Goal: Task Accomplishment & Management: Manage account settings

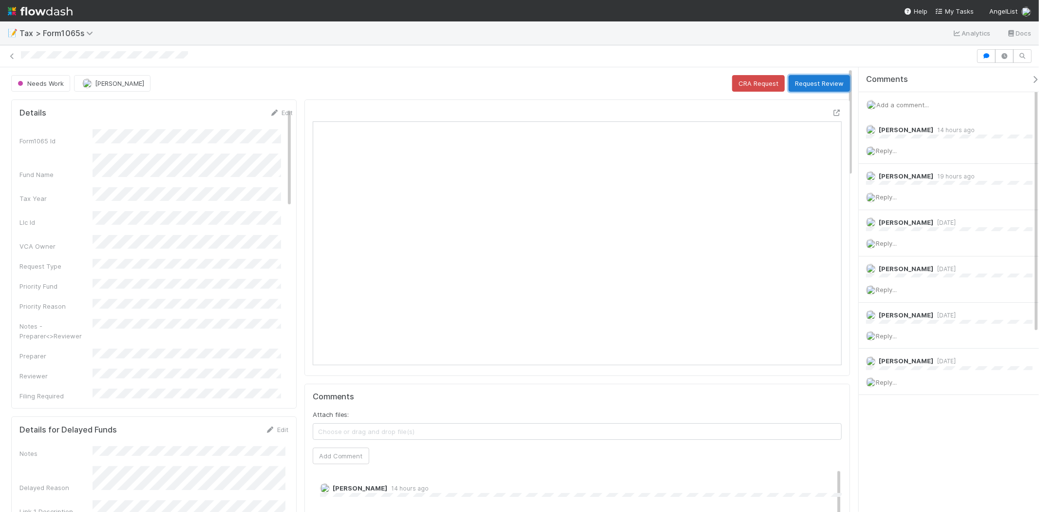
click at [823, 79] on button "Request Review" at bounding box center [819, 83] width 61 height 17
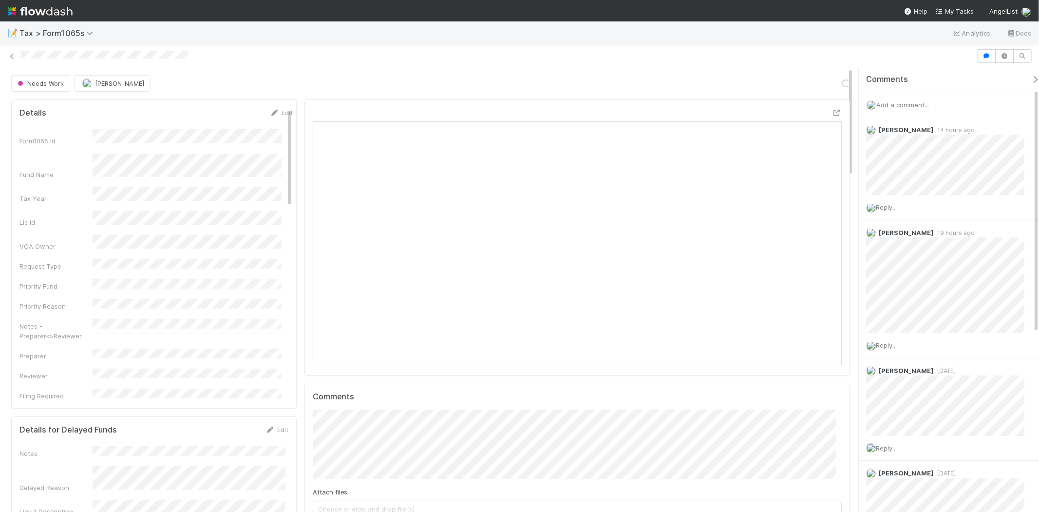
scroll to position [190, 515]
click at [893, 104] on span "Add a comment..." at bounding box center [903, 105] width 53 height 8
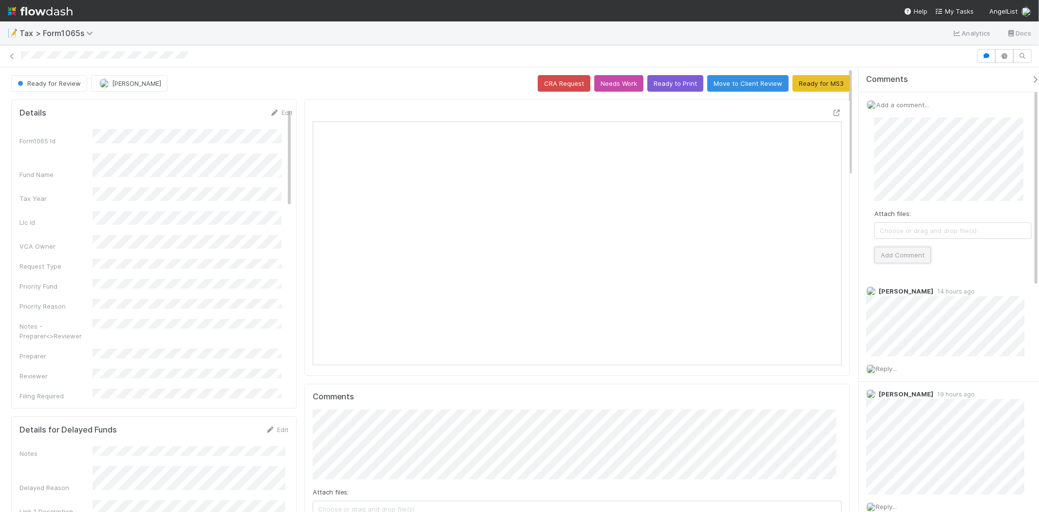
click at [905, 256] on button "Add Comment" at bounding box center [903, 255] width 57 height 17
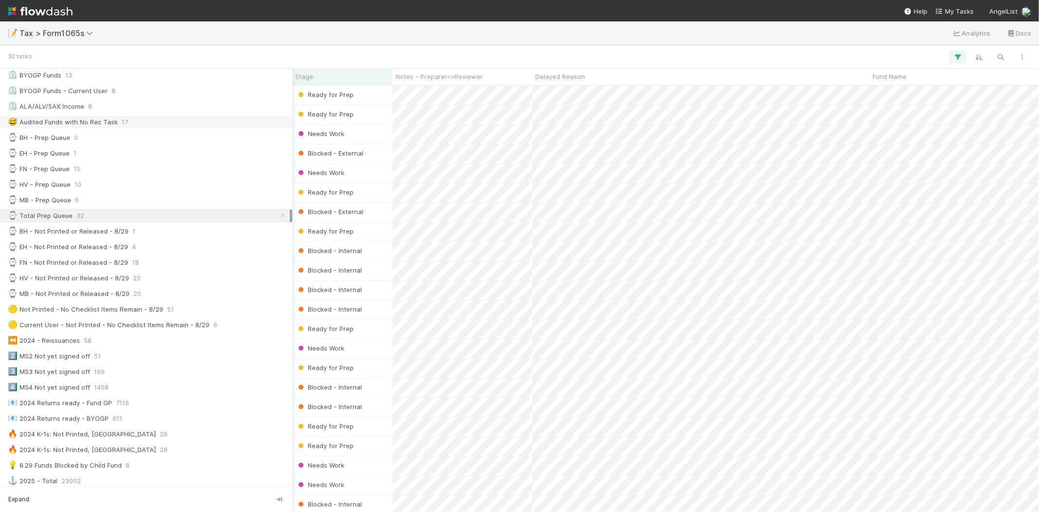
scroll to position [216, 0]
click at [128, 295] on div "⌚ MB - Not Printed or Released - 8/29 20" at bounding box center [149, 289] width 282 height 12
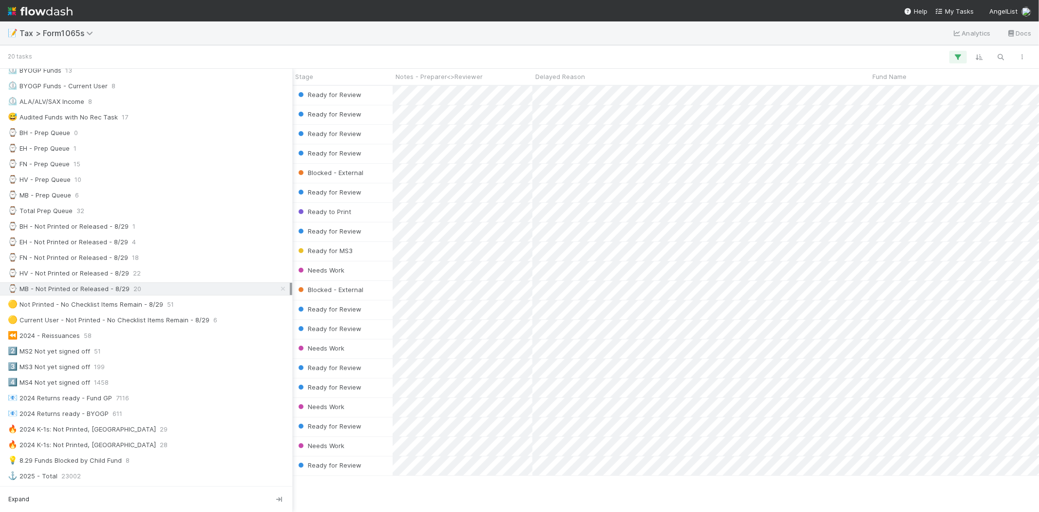
scroll to position [418, 1004]
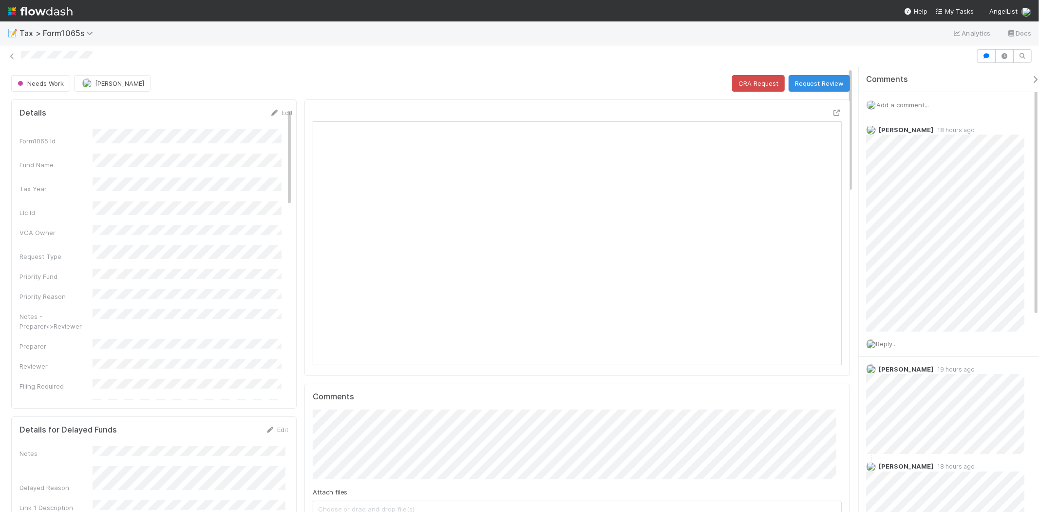
click at [918, 103] on span "Add a comment..." at bounding box center [903, 105] width 53 height 8
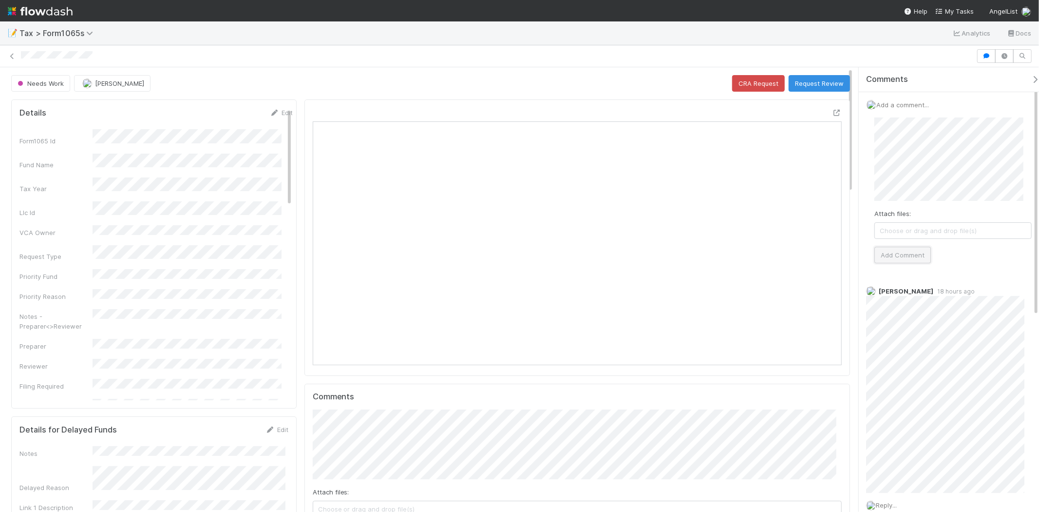
click at [916, 252] on button "Add Comment" at bounding box center [903, 255] width 57 height 17
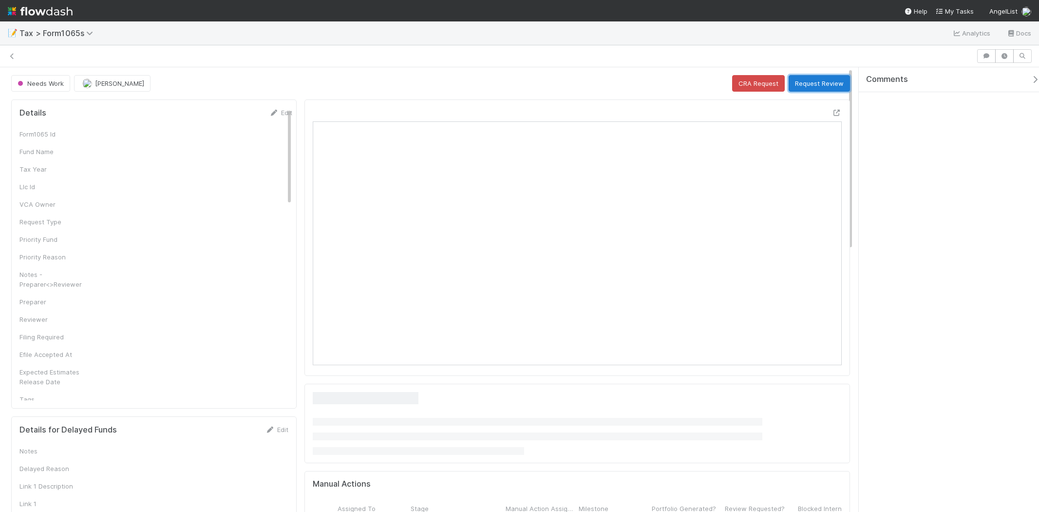
click at [809, 81] on button "Request Review" at bounding box center [819, 83] width 61 height 17
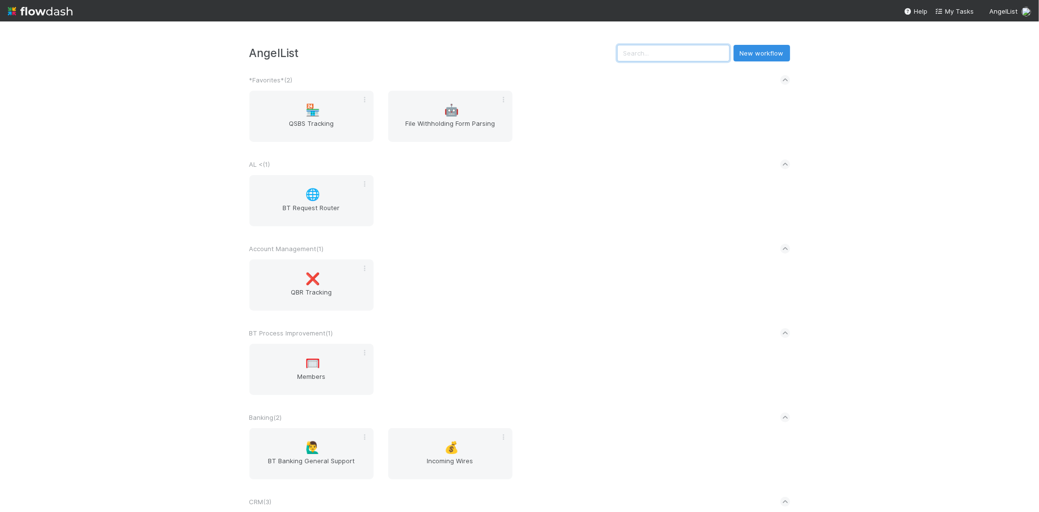
click at [659, 56] on input "text" at bounding box center [673, 53] width 113 height 17
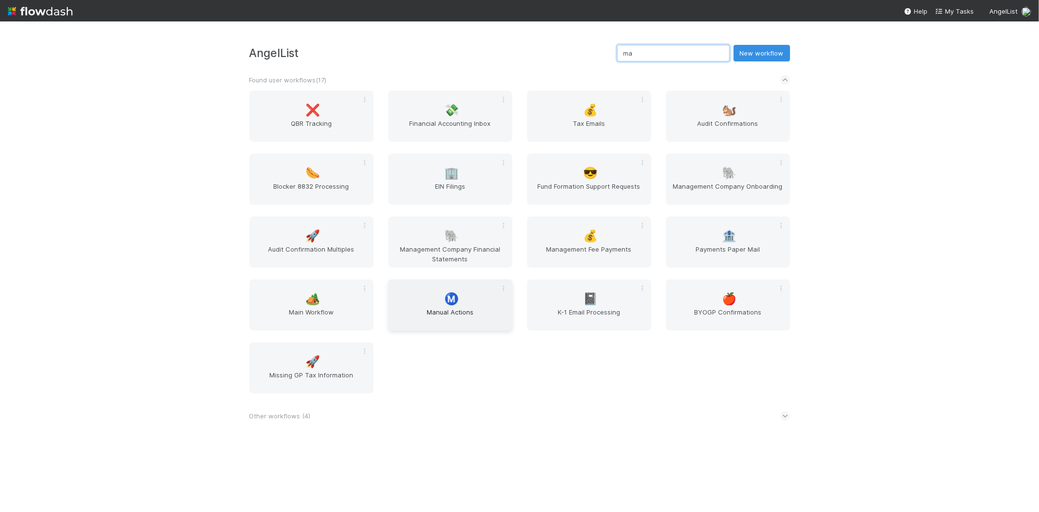
type input "ma"
click at [436, 302] on div "Ⓜ️ Manual Actions" at bounding box center [450, 304] width 124 height 51
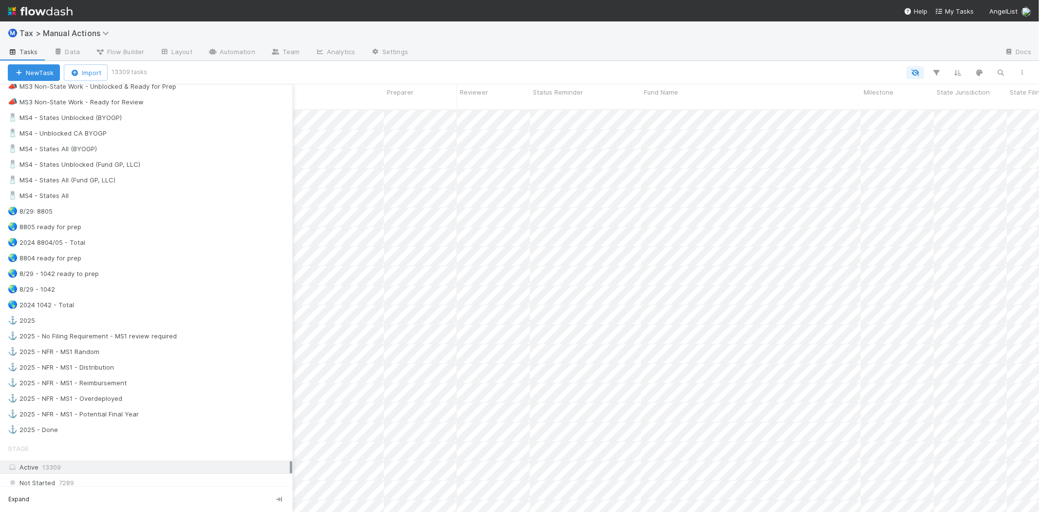
scroll to position [649, 0]
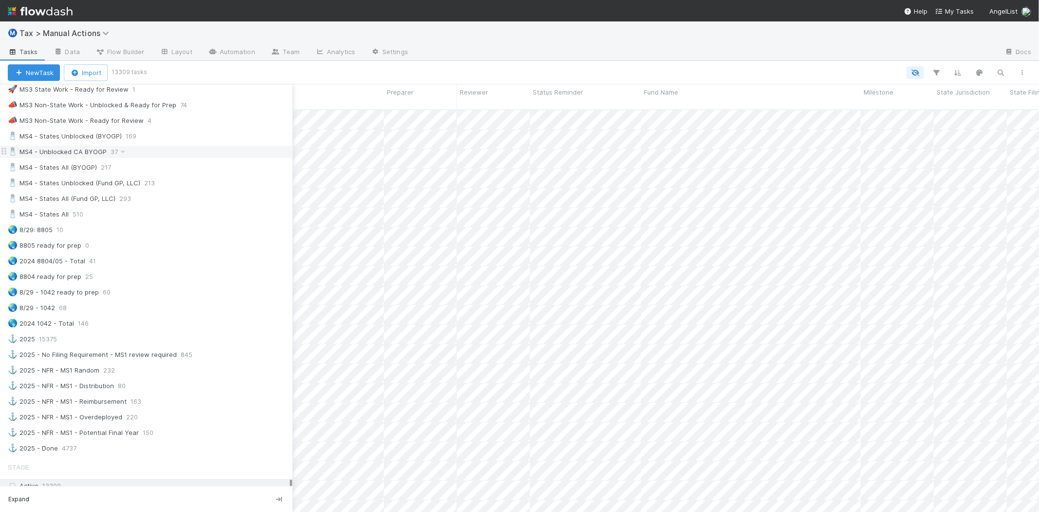
click at [49, 157] on div "🧂 MS4 - Unblocked CA BYOGP" at bounding box center [57, 152] width 99 height 12
click at [265, 498] on div "Expand" at bounding box center [145, 499] width 291 height 9
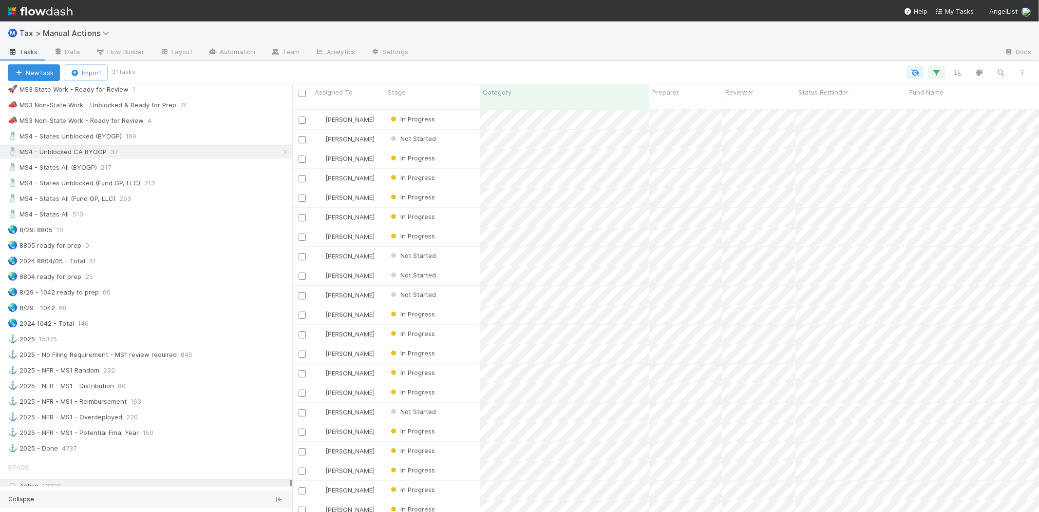
scroll to position [8, 8]
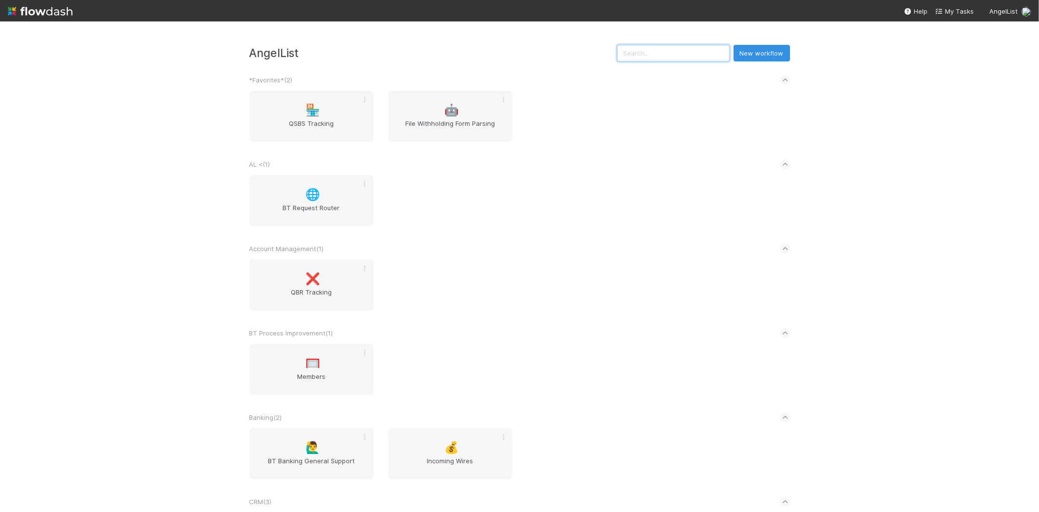
click at [666, 60] on input "text" at bounding box center [673, 53] width 113 height 17
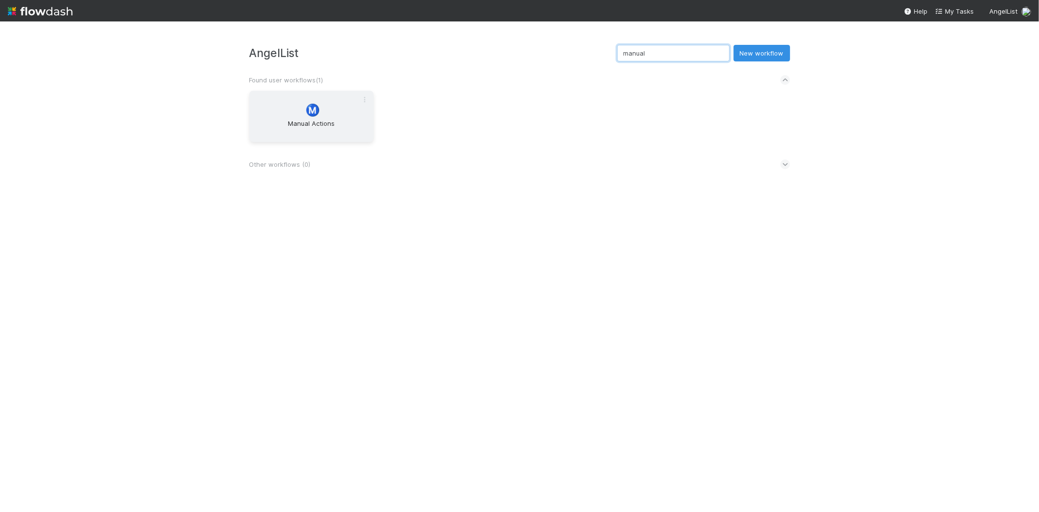
type input "manual"
click at [335, 114] on div "Ⓜ️ Manual Actions" at bounding box center [311, 116] width 124 height 51
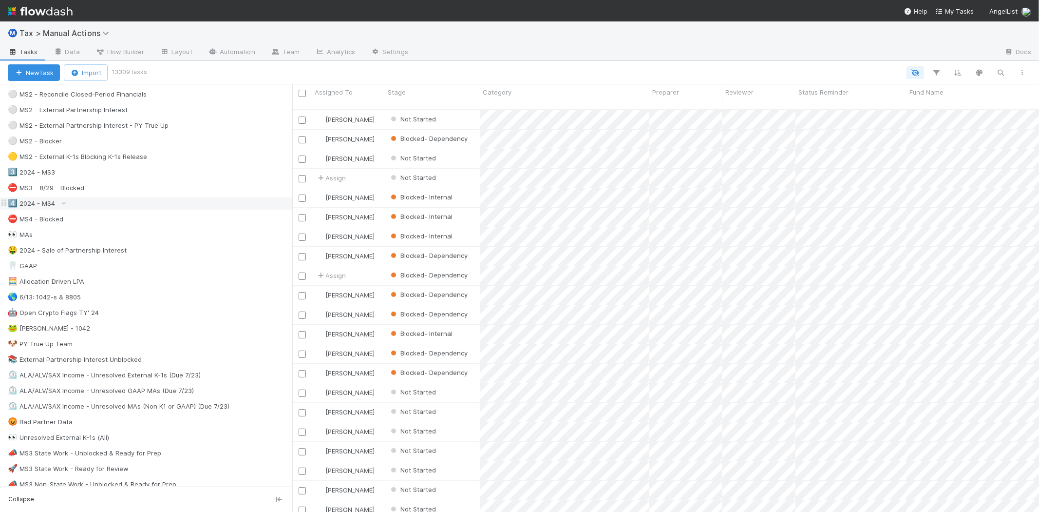
scroll to position [379, 0]
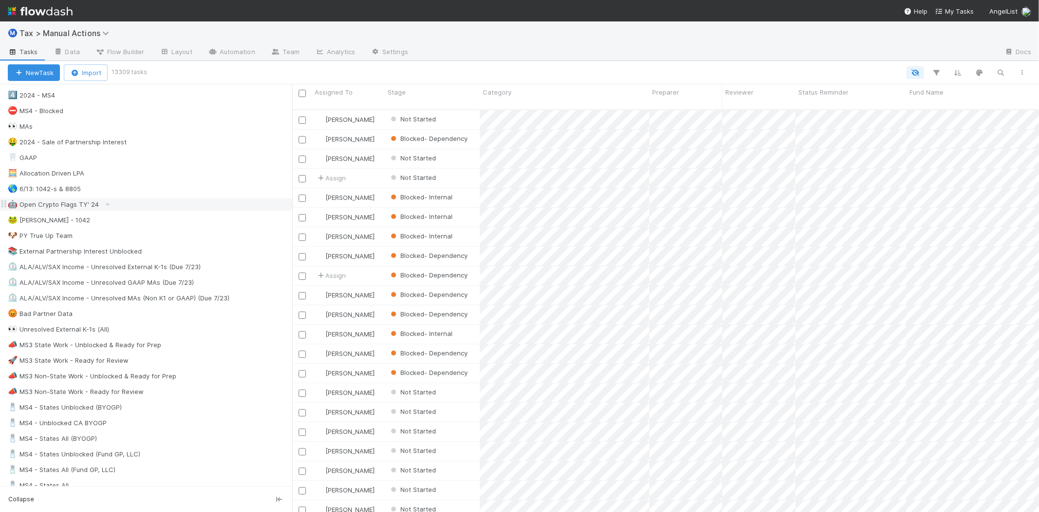
click at [141, 207] on div "🤖 Open Crypto Flags TY' 24" at bounding box center [150, 204] width 285 height 12
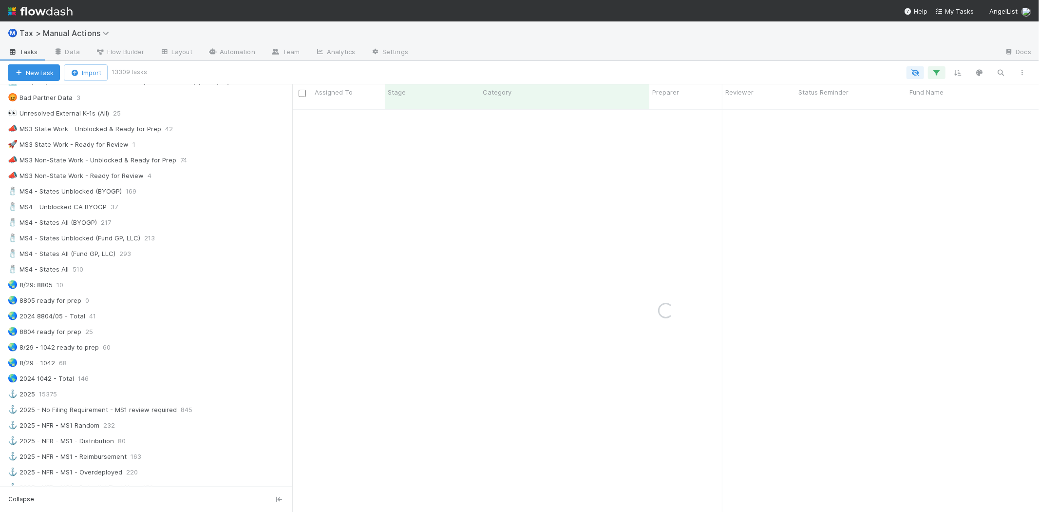
scroll to position [595, 0]
click at [127, 257] on span "293" at bounding box center [129, 253] width 21 height 12
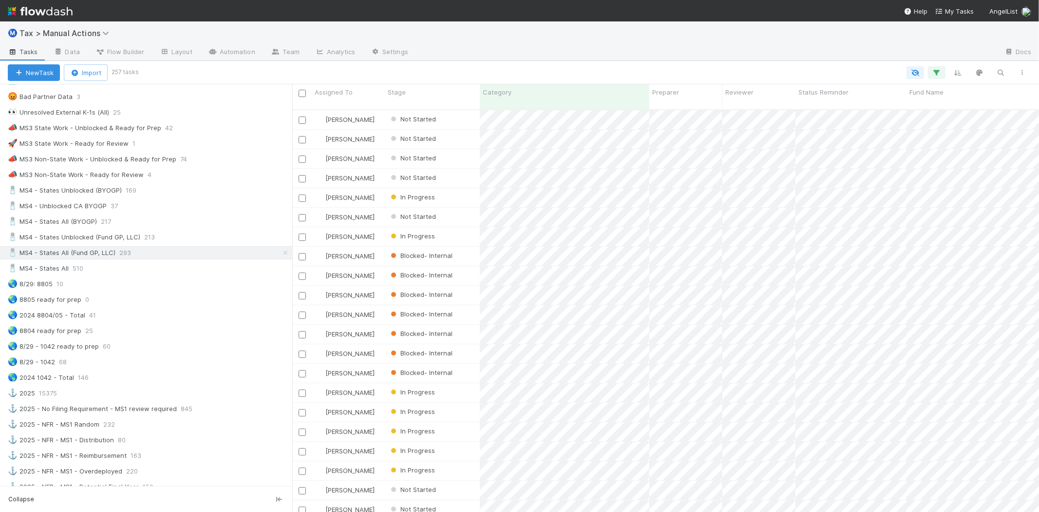
scroll to position [402, 739]
click at [157, 208] on div "🧂 MS4 - Unblocked CA BYOGP 37" at bounding box center [150, 206] width 285 height 12
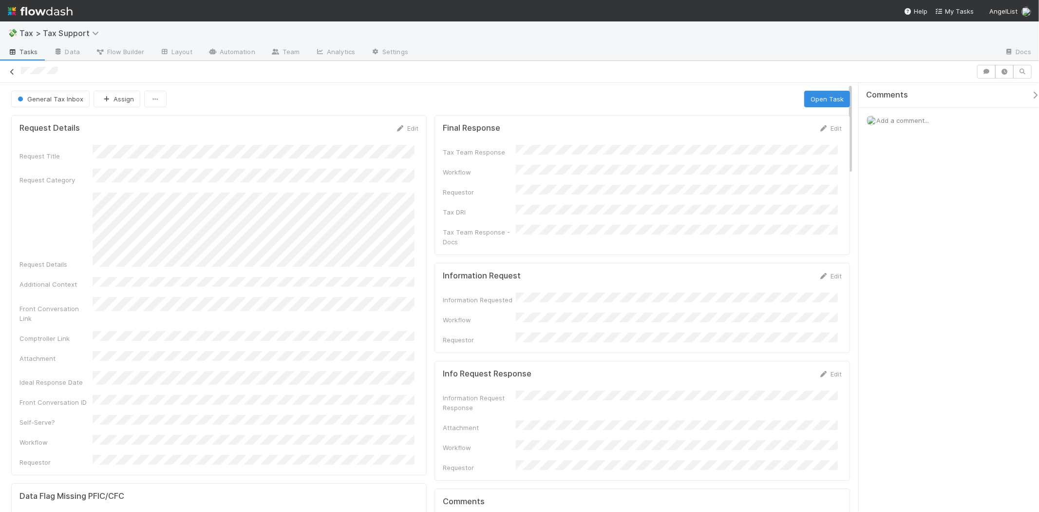
click at [16, 72] on icon at bounding box center [12, 72] width 10 height 6
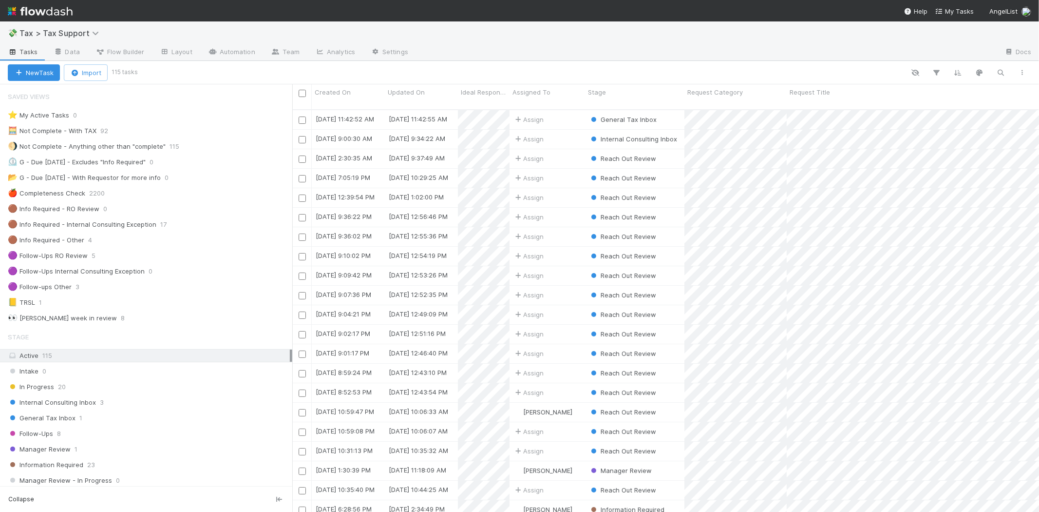
scroll to position [402, 739]
click at [79, 413] on div "General Tax Inbox 1" at bounding box center [146, 417] width 292 height 13
click at [73, 424] on div "General Tax Inbox 1" at bounding box center [146, 417] width 292 height 13
click at [150, 417] on div "General Tax Inbox 1" at bounding box center [150, 418] width 285 height 12
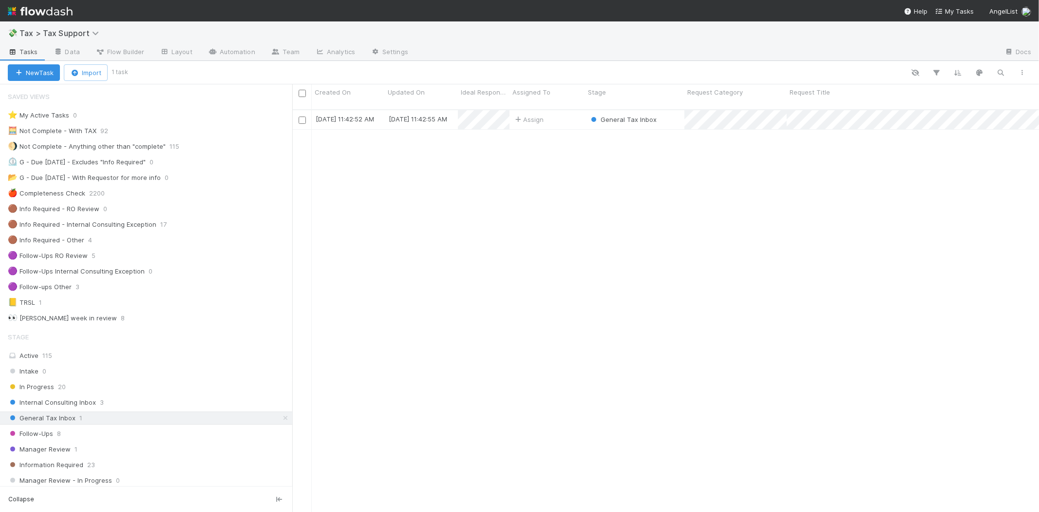
scroll to position [402, 739]
click at [82, 400] on span "Internal Consulting Inbox" at bounding box center [52, 402] width 88 height 12
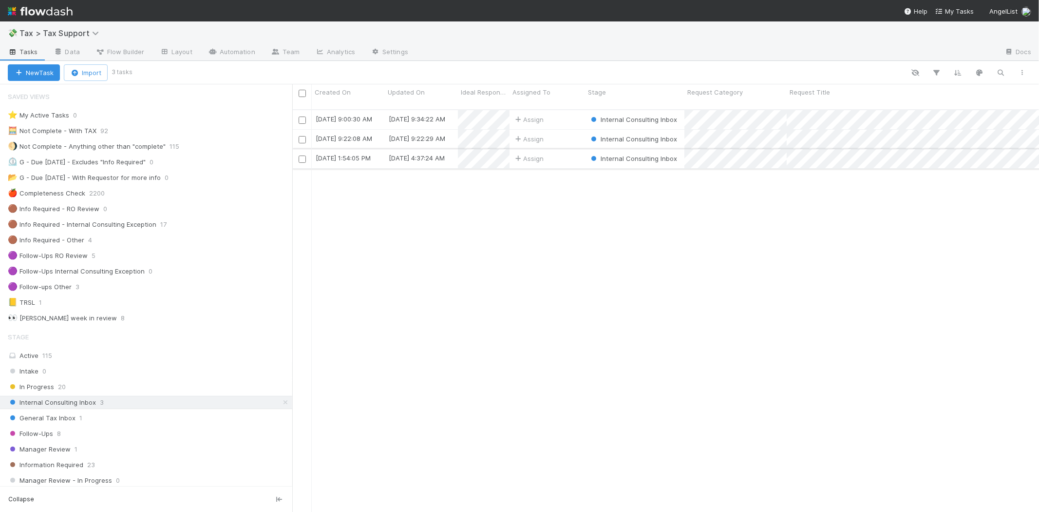
scroll to position [402, 739]
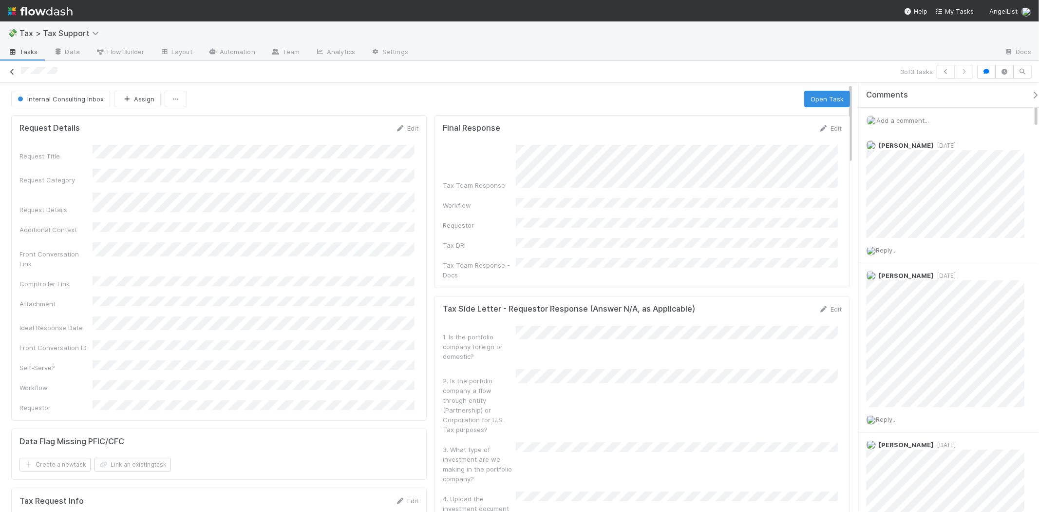
click at [10, 71] on icon at bounding box center [12, 72] width 10 height 6
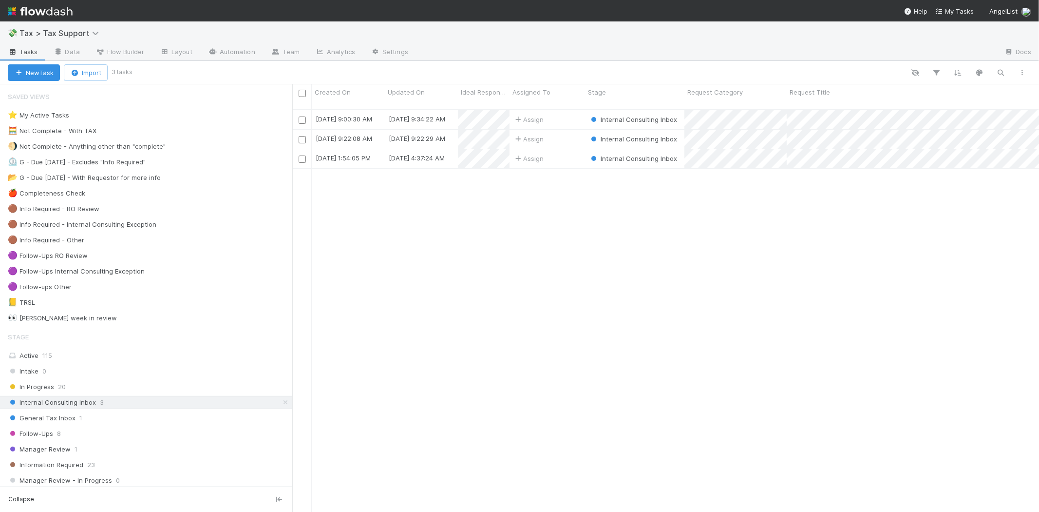
scroll to position [402, 739]
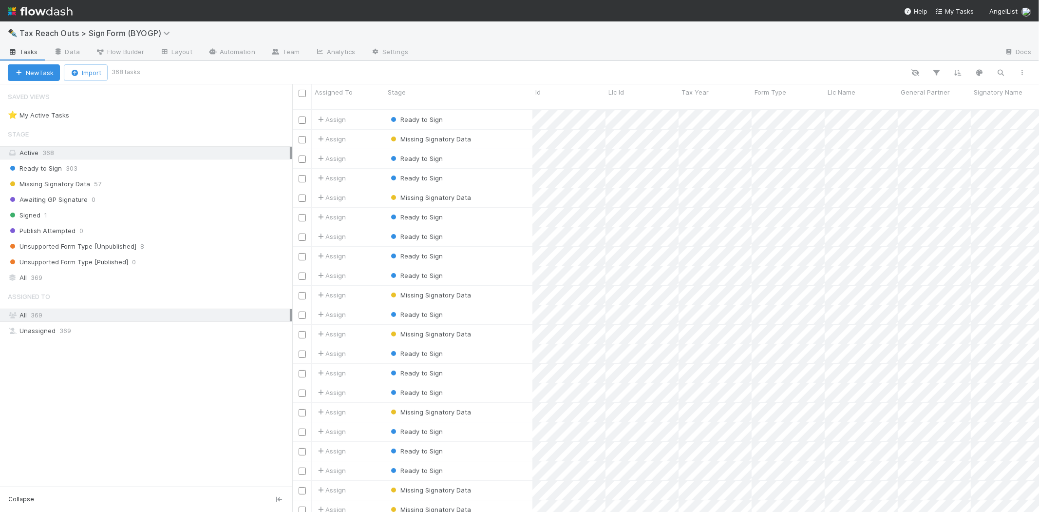
scroll to position [402, 739]
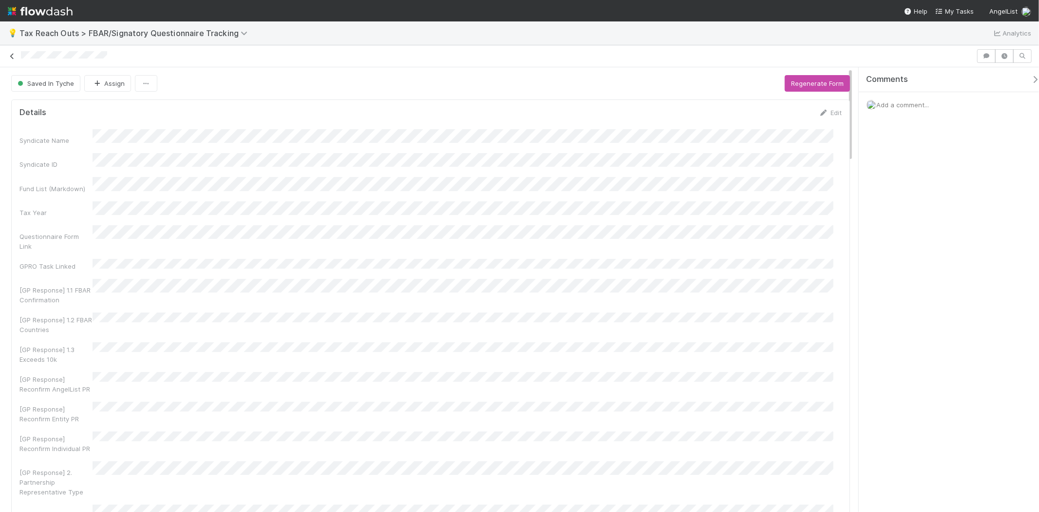
click at [12, 57] on icon at bounding box center [12, 56] width 10 height 6
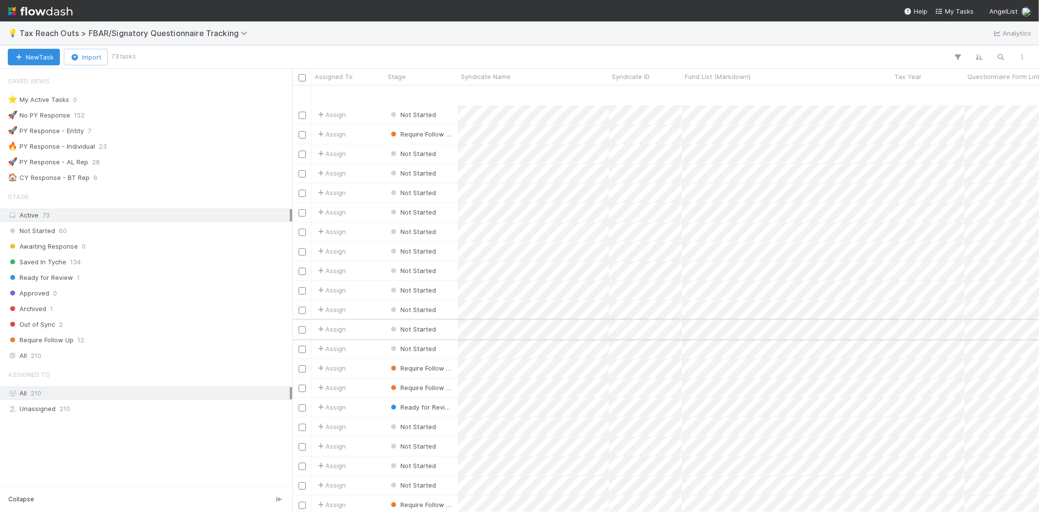
scroll to position [54, 0]
click at [128, 343] on div "Require Follow Up 12" at bounding box center [149, 340] width 282 height 12
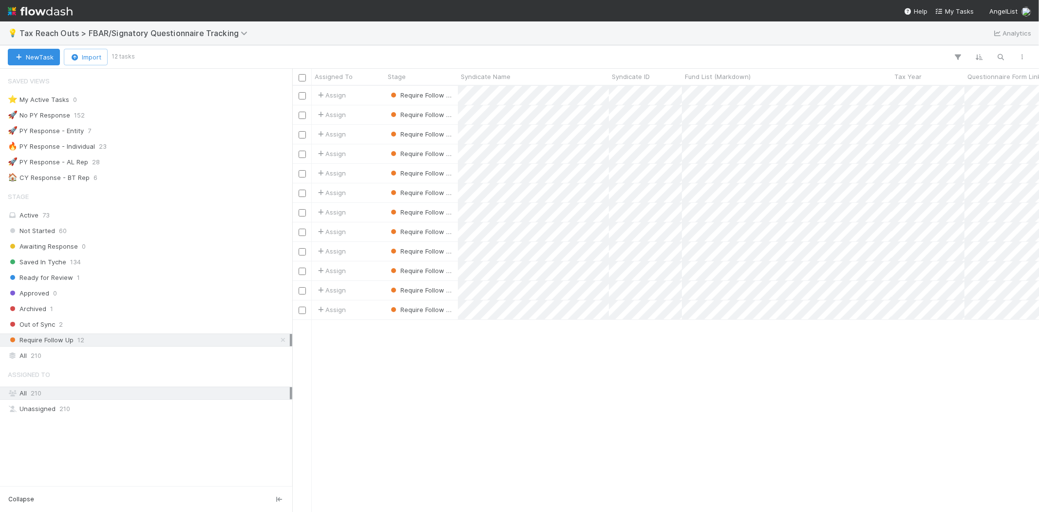
scroll to position [418, 739]
click at [64, 284] on div "Ready for Review 1" at bounding box center [146, 277] width 292 height 13
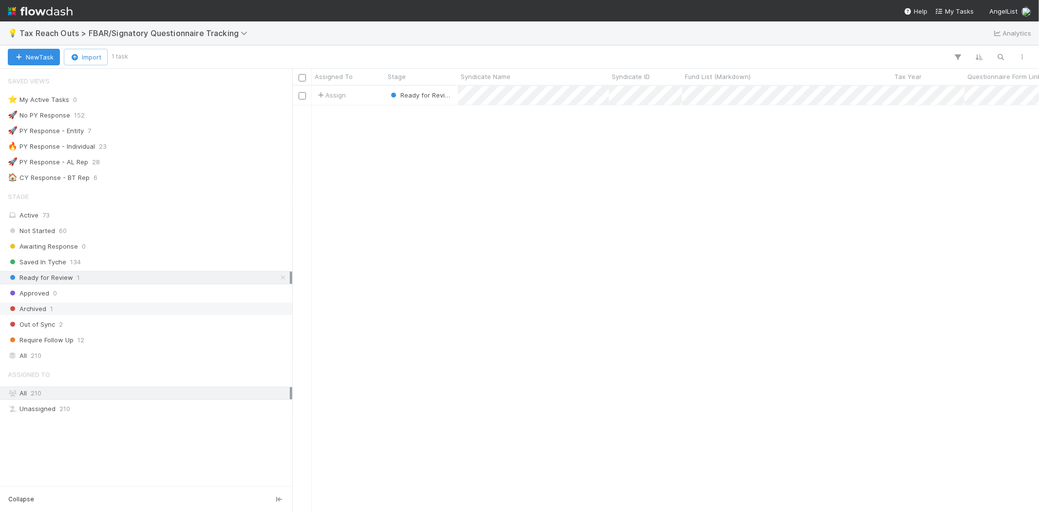
scroll to position [418, 739]
click at [59, 327] on span "2" at bounding box center [61, 324] width 4 height 12
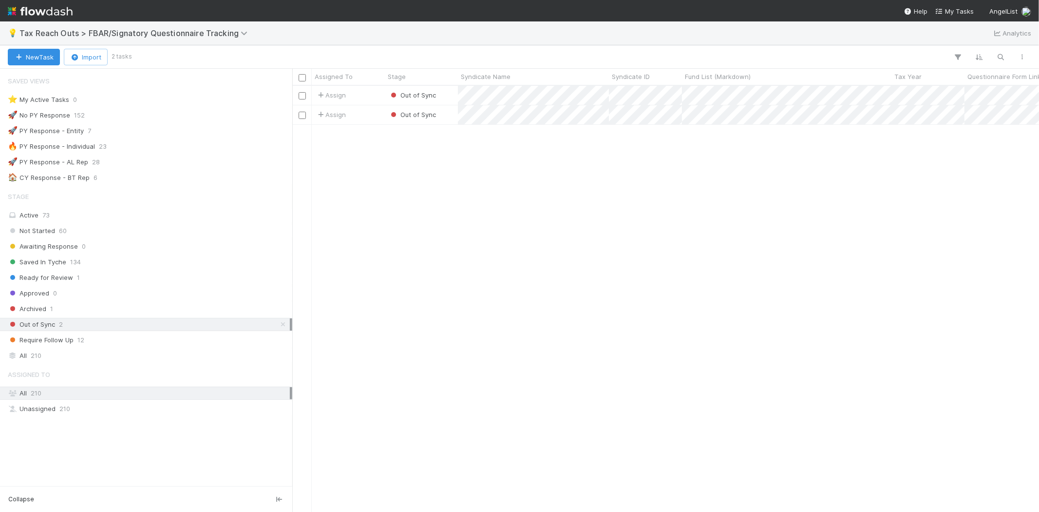
scroll to position [418, 739]
click at [94, 167] on span "28" at bounding box center [96, 162] width 8 height 12
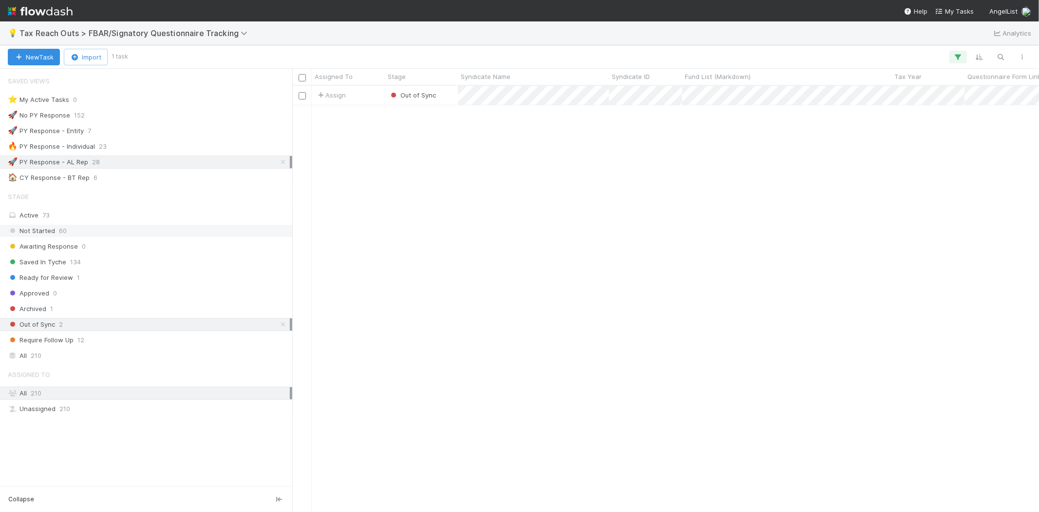
scroll to position [418, 739]
click at [103, 260] on div "Saved In Tyche 134" at bounding box center [149, 262] width 282 height 12
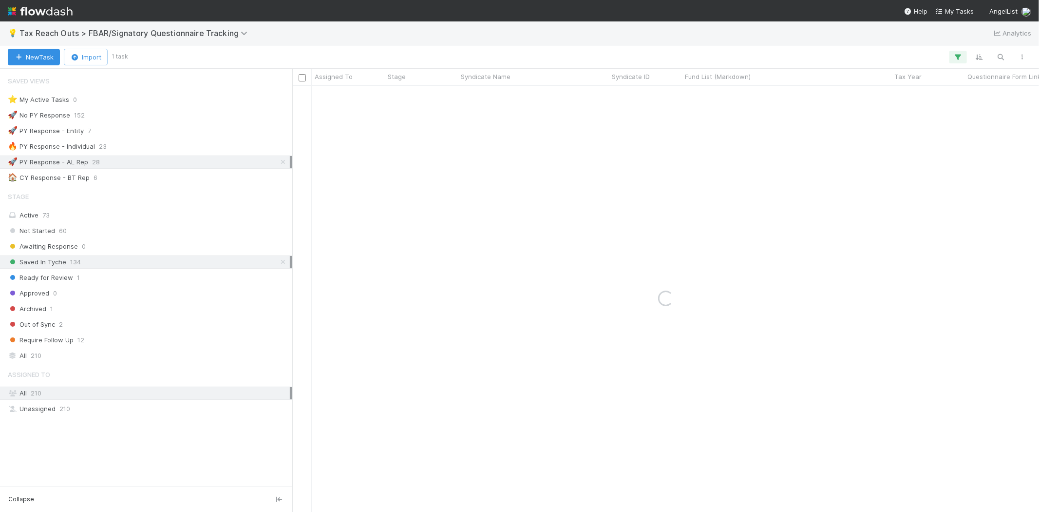
click at [110, 349] on div "Stage Active 73 Not Started 60 Awaiting Response 0 Saved In Tyche 134 Ready for…" at bounding box center [146, 274] width 292 height 175
click at [110, 354] on div "All 210" at bounding box center [149, 355] width 282 height 12
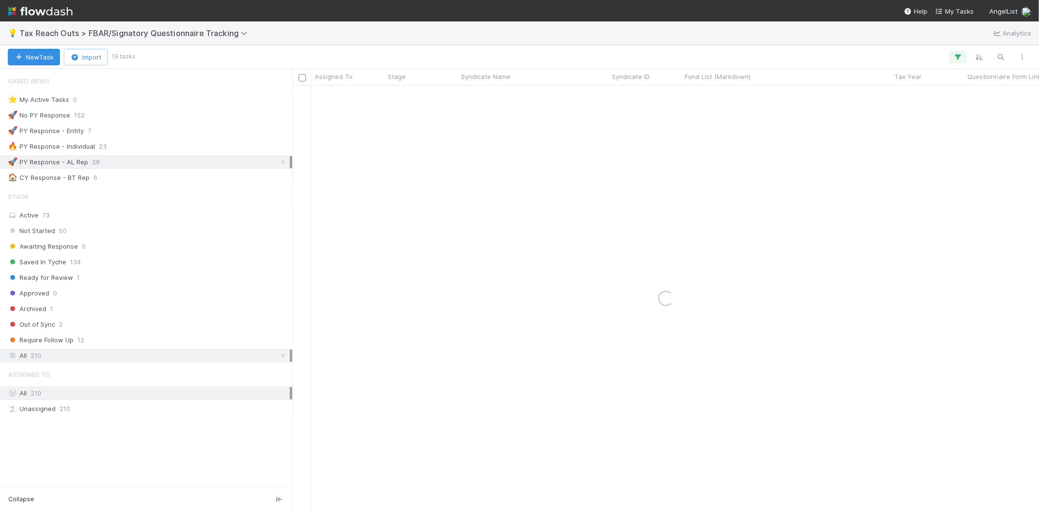
click at [110, 354] on div "All 210" at bounding box center [149, 355] width 282 height 12
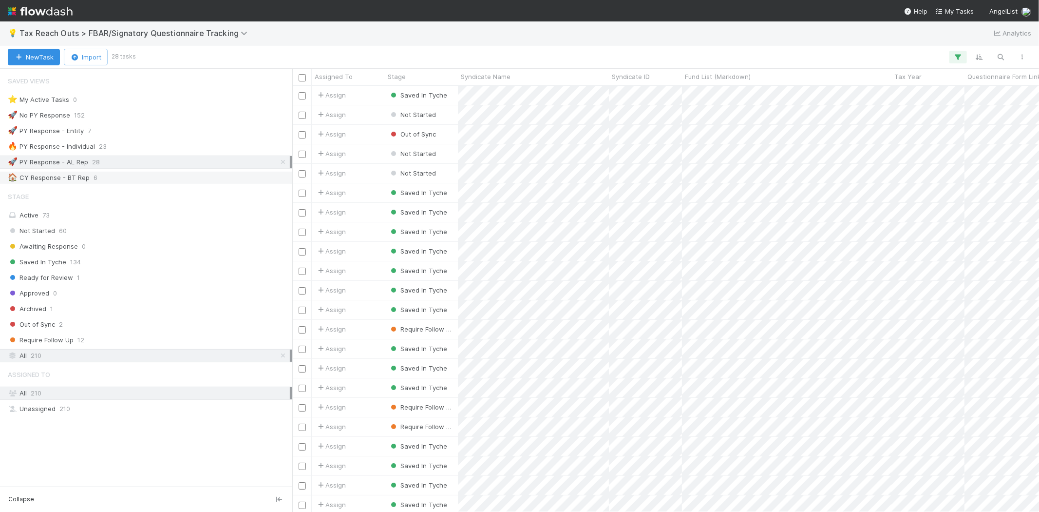
scroll to position [418, 739]
click at [91, 232] on div "Not Started 60" at bounding box center [149, 231] width 282 height 12
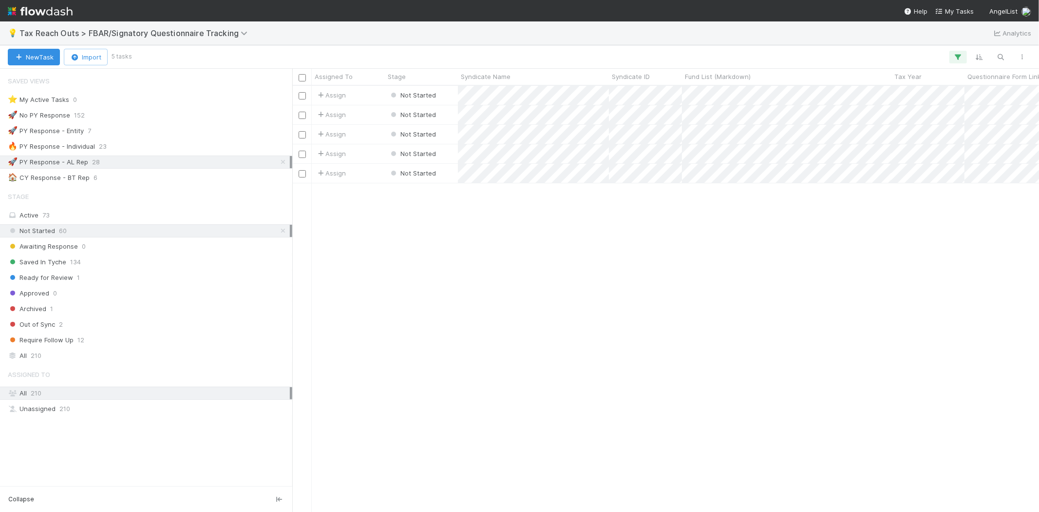
scroll to position [418, 739]
click at [278, 166] on link at bounding box center [283, 162] width 10 height 12
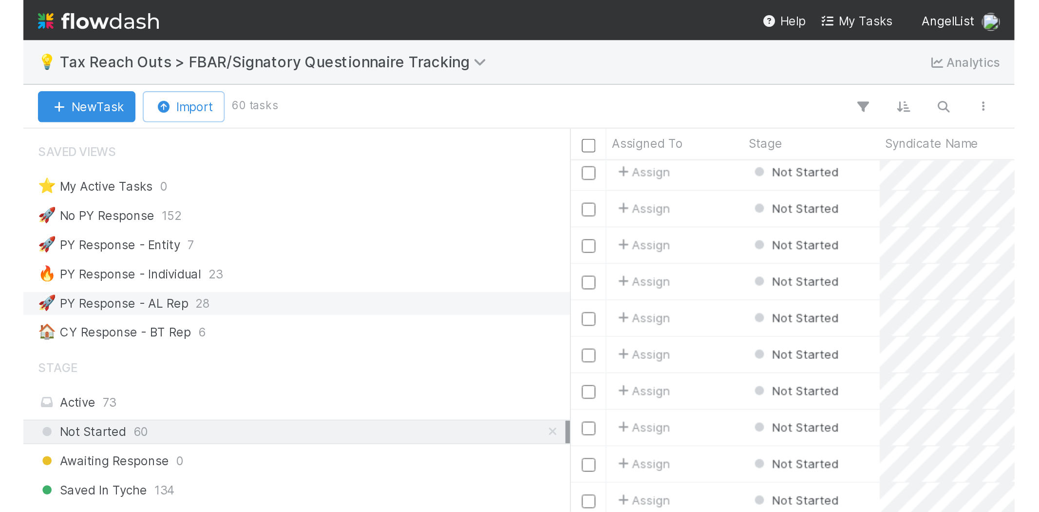
scroll to position [418, 739]
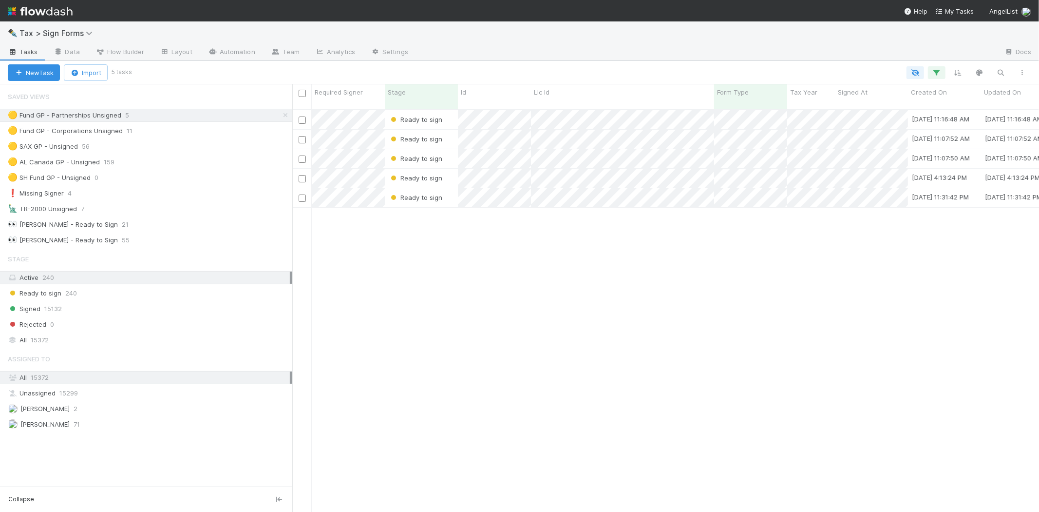
scroll to position [402, 739]
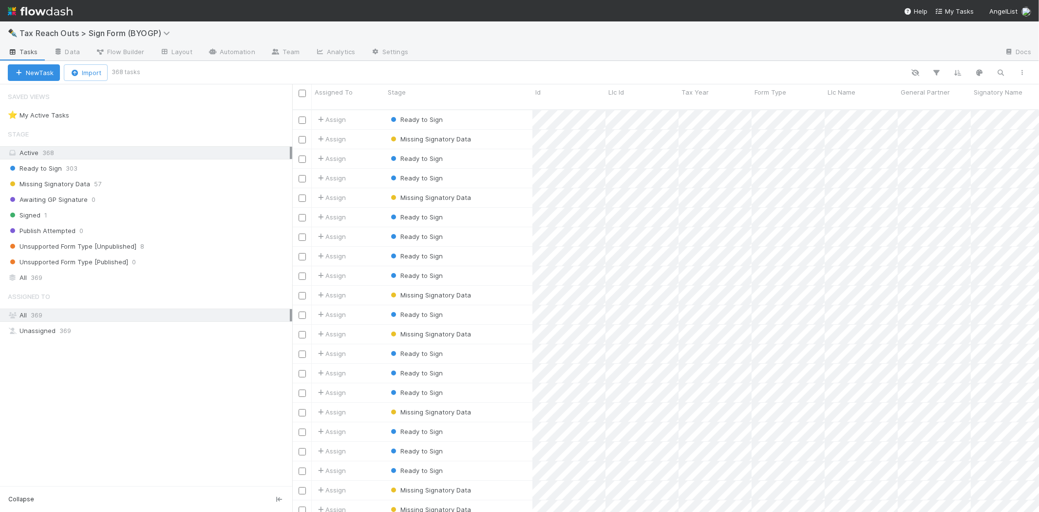
scroll to position [402, 739]
